Goal: Information Seeking & Learning: Find specific fact

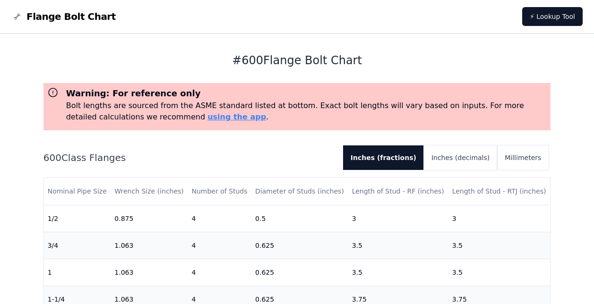
scroll to position [142, 0]
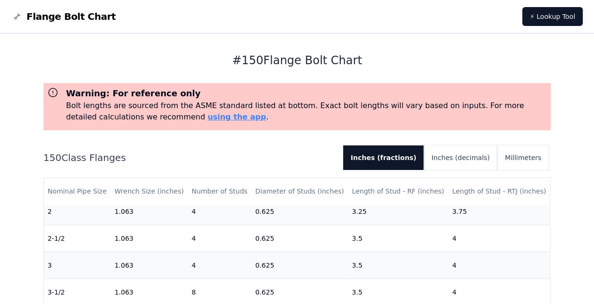
scroll to position [142, 0]
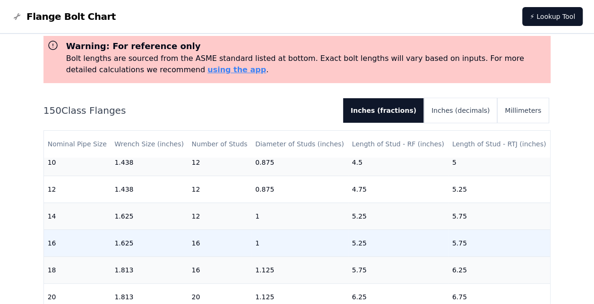
scroll to position [331, 0]
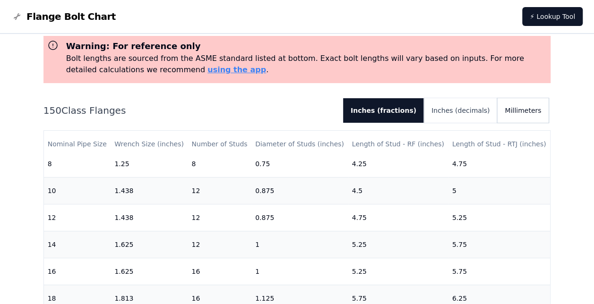
click at [511, 112] on button "Millimeters" at bounding box center [523, 110] width 52 height 25
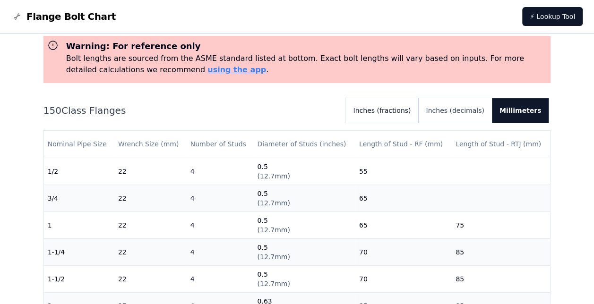
click at [391, 104] on button "Inches (fractions)" at bounding box center [381, 110] width 73 height 25
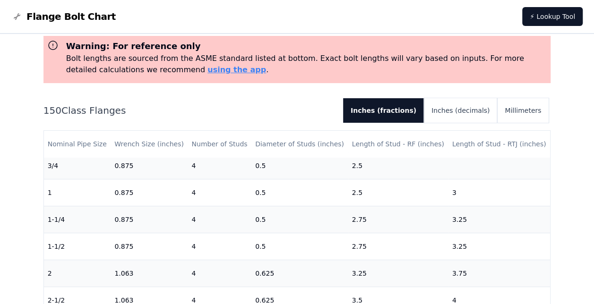
scroll to position [47, 0]
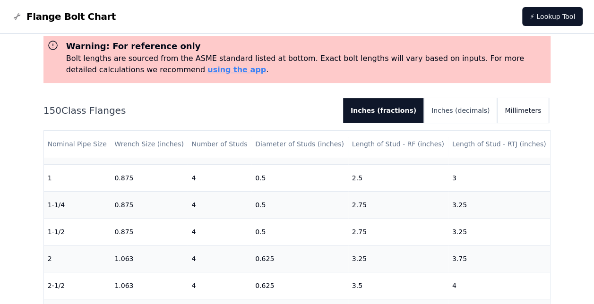
click at [519, 115] on button "Millimeters" at bounding box center [523, 110] width 52 height 25
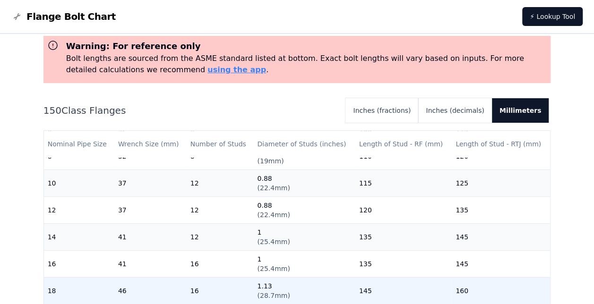
scroll to position [284, 0]
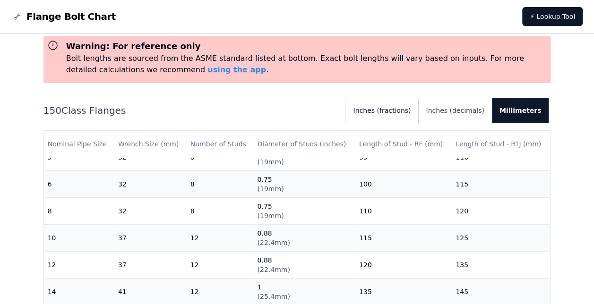
click at [404, 114] on button "Inches (fractions)" at bounding box center [381, 110] width 73 height 25
